Goal: Transaction & Acquisition: Purchase product/service

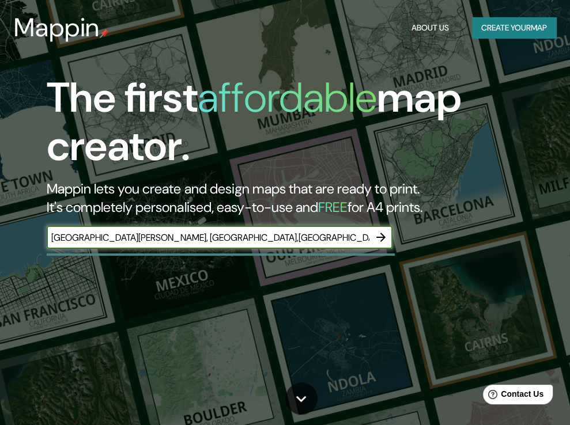
type input "[GEOGRAPHIC_DATA][PERSON_NAME], [GEOGRAPHIC_DATA],[GEOGRAPHIC_DATA]"
click at [523, 28] on button "Create your map" at bounding box center [514, 27] width 84 height 21
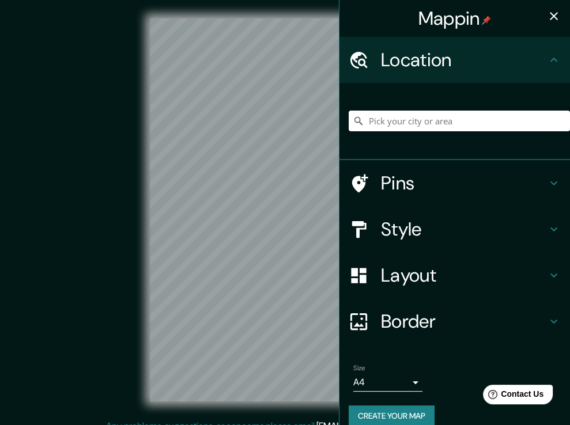
click at [392, 128] on input "Pick your city or area" at bounding box center [459, 121] width 221 height 21
type input "[GEOGRAPHIC_DATA][PERSON_NAME], [GEOGRAPHIC_DATA], [GEOGRAPHIC_DATA]"
click at [547, 17] on icon "button" at bounding box center [554, 16] width 14 height 14
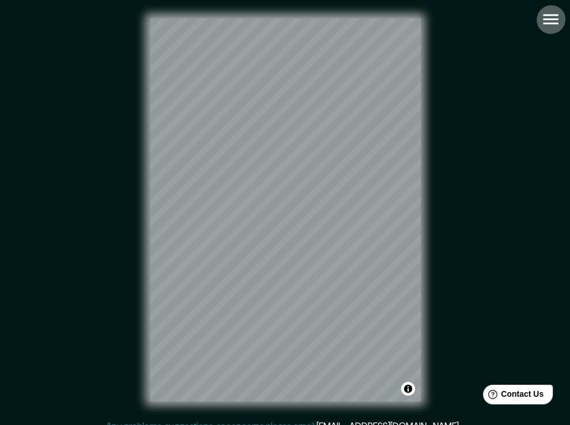
click at [557, 22] on icon "button" at bounding box center [551, 19] width 20 height 20
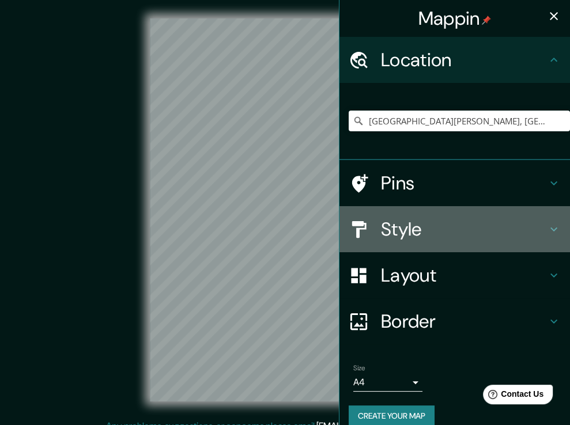
click at [466, 241] on div "Style" at bounding box center [454, 229] width 231 height 46
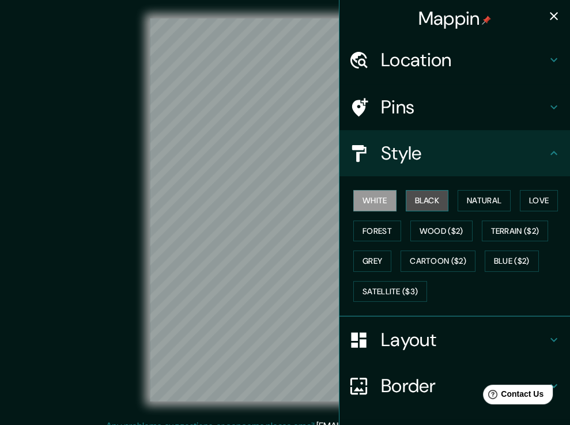
click at [435, 203] on button "Black" at bounding box center [427, 200] width 43 height 21
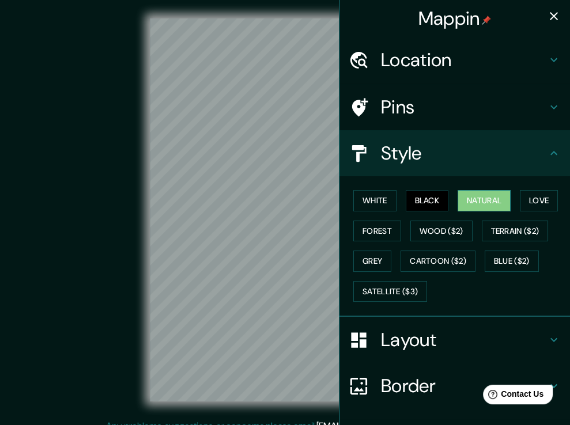
click at [474, 199] on button "Natural" at bounding box center [484, 200] width 53 height 21
click at [542, 204] on button "Love" at bounding box center [539, 200] width 38 height 21
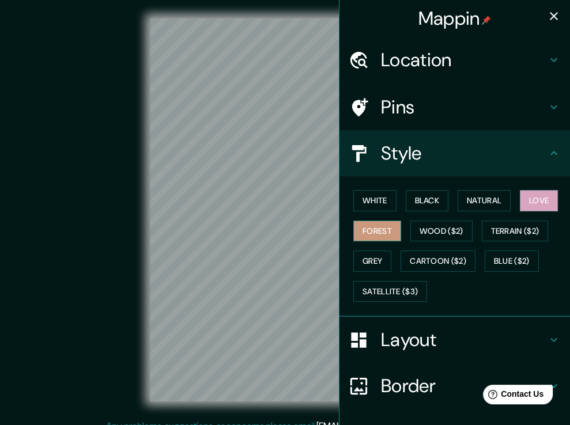
click at [371, 231] on button "Forest" at bounding box center [377, 231] width 48 height 21
click at [384, 194] on button "White" at bounding box center [374, 200] width 43 height 21
